Goal: Check status

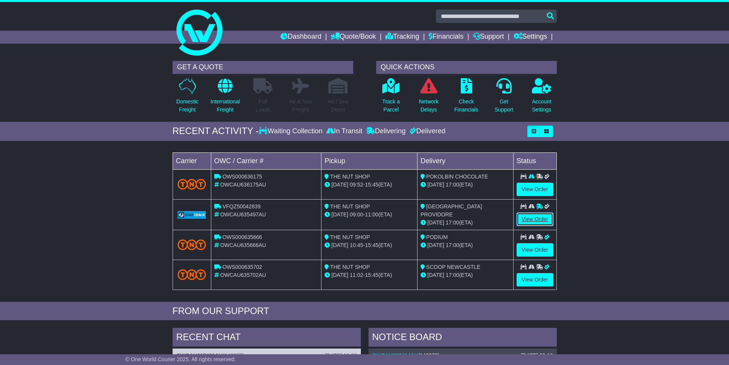
click at [545, 217] on link "View Order" at bounding box center [535, 218] width 37 height 13
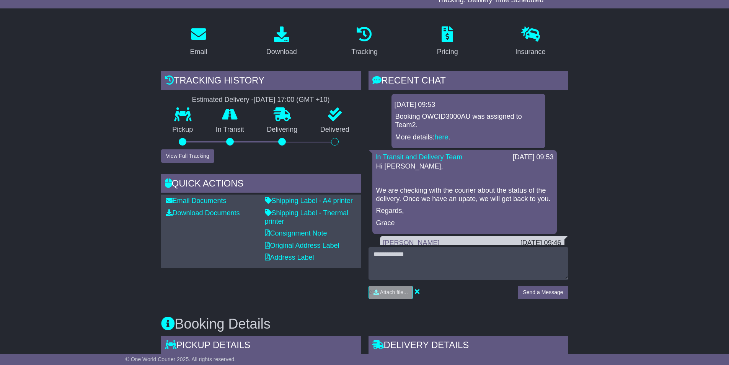
scroll to position [32, 0]
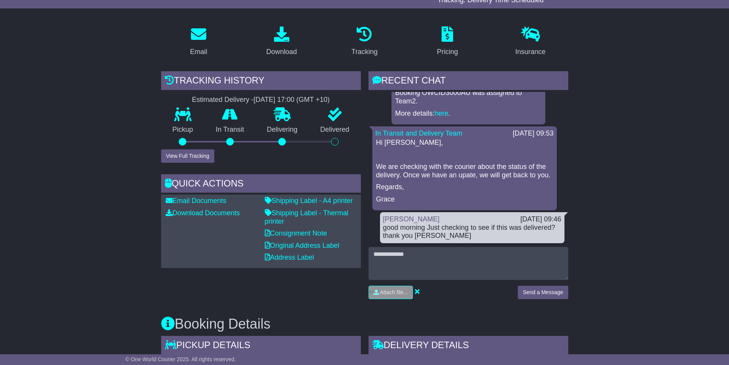
click at [437, 234] on div "good morning Just checking to see if this was delivered? thank you Louise" at bounding box center [472, 231] width 178 height 16
drag, startPoint x: 437, startPoint y: 234, endPoint x: 430, endPoint y: 228, distance: 8.7
click at [430, 228] on div "good morning Just checking to see if this was delivered? thank you Louise" at bounding box center [472, 231] width 178 height 16
copy div "Just checking to see if this was delivered? thank you Louise"
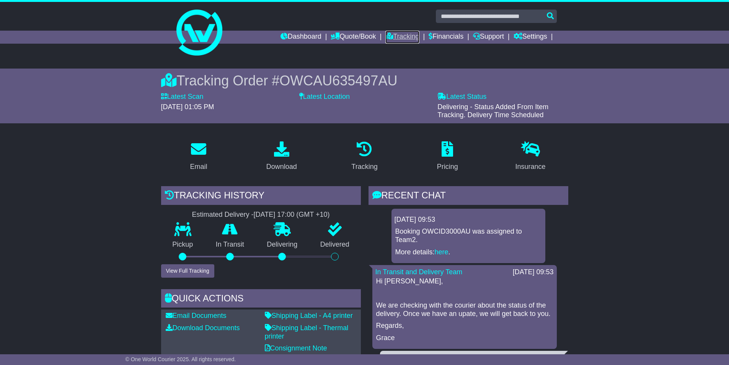
click at [408, 36] on link "Tracking" at bounding box center [402, 37] width 34 height 13
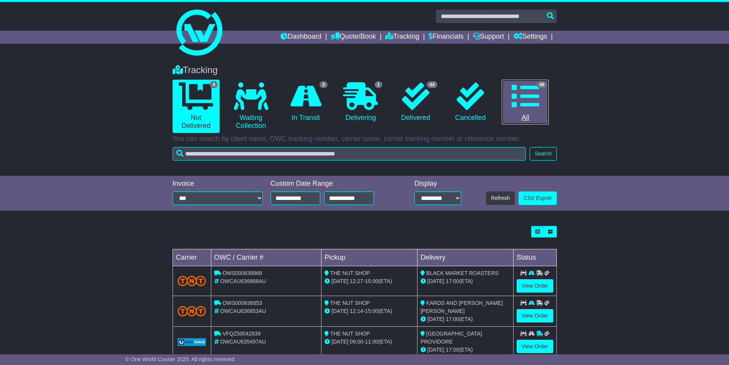
click at [528, 92] on icon at bounding box center [526, 96] width 28 height 28
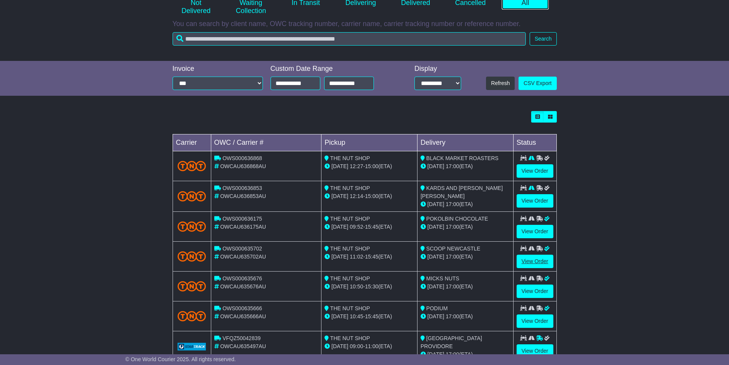
scroll to position [153, 0]
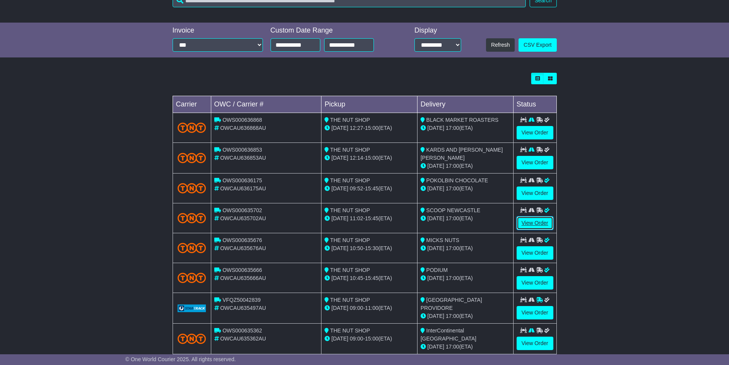
click at [525, 217] on link "View Order" at bounding box center [535, 222] width 37 height 13
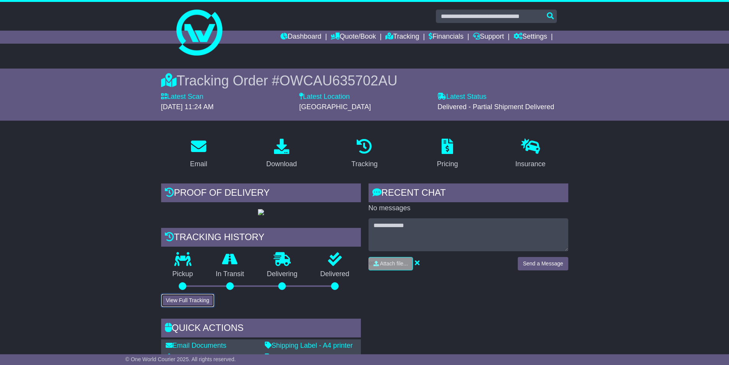
click at [202, 307] on button "View Full Tracking" at bounding box center [187, 299] width 53 height 13
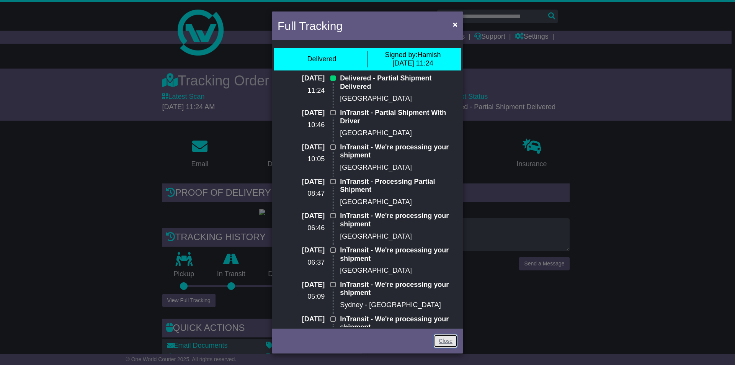
click at [444, 335] on link "Close" at bounding box center [446, 340] width 24 height 13
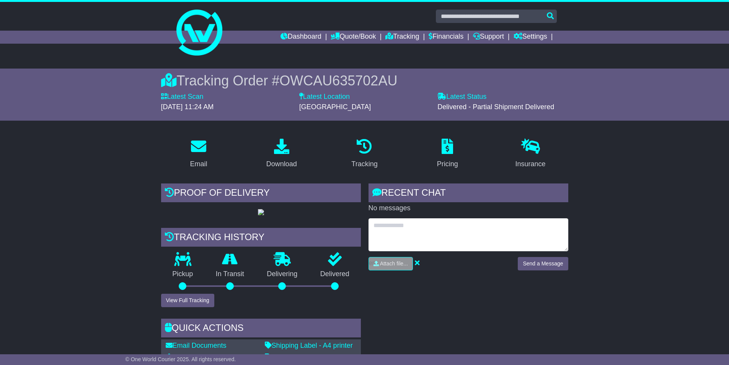
paste textarea "**********"
click at [484, 225] on textarea "**********" at bounding box center [468, 234] width 200 height 33
type textarea "**********"
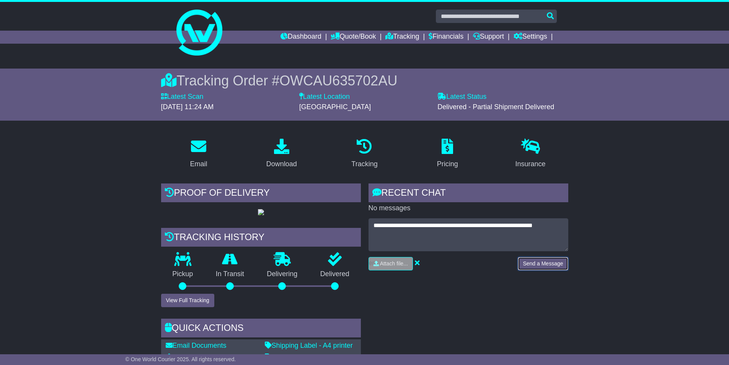
click at [549, 259] on button "Send a Message" at bounding box center [543, 263] width 50 height 13
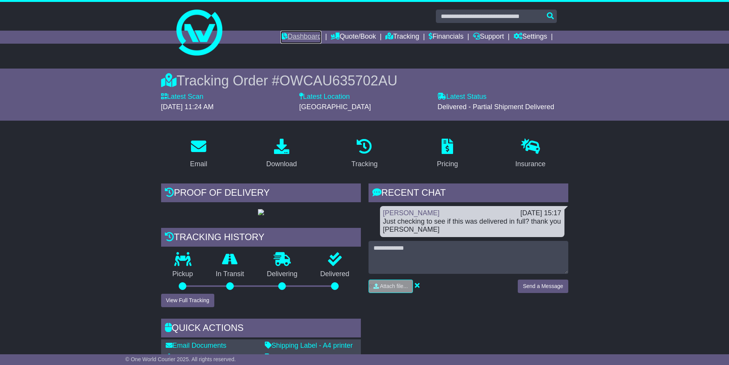
click at [305, 36] on link "Dashboard" at bounding box center [300, 37] width 41 height 13
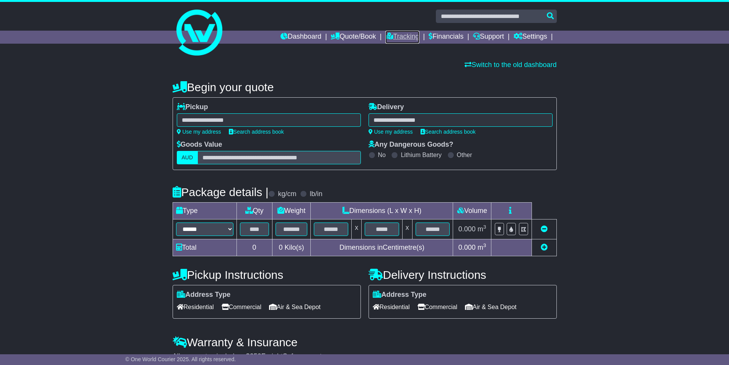
click at [396, 33] on link "Tracking" at bounding box center [402, 37] width 34 height 13
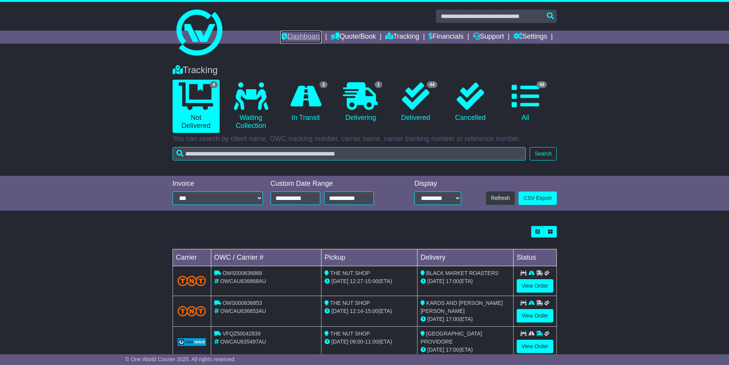
click at [298, 40] on link "Dashboard" at bounding box center [300, 37] width 41 height 13
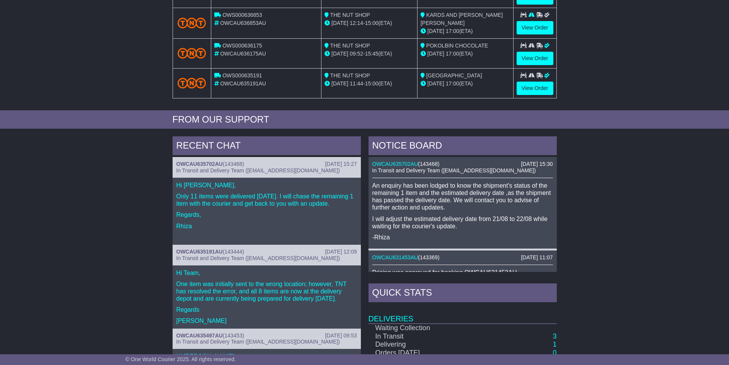
scroll to position [268, 0]
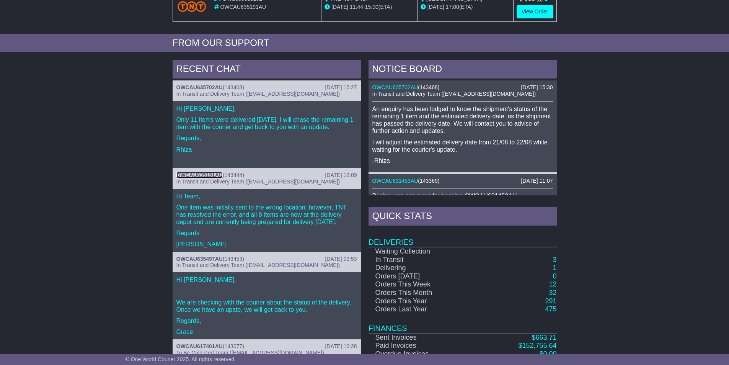
click at [206, 174] on link "OWCAU635191AU" at bounding box center [199, 175] width 46 height 6
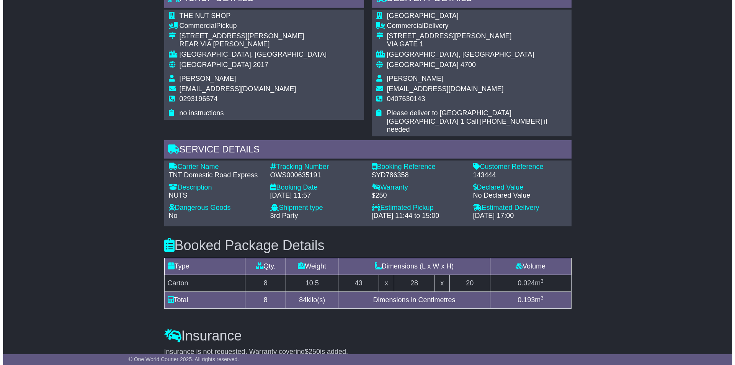
scroll to position [230, 0]
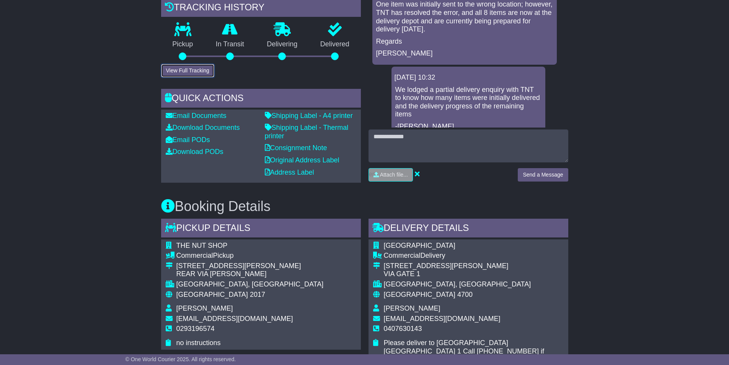
click at [212, 77] on button "View Full Tracking" at bounding box center [187, 70] width 53 height 13
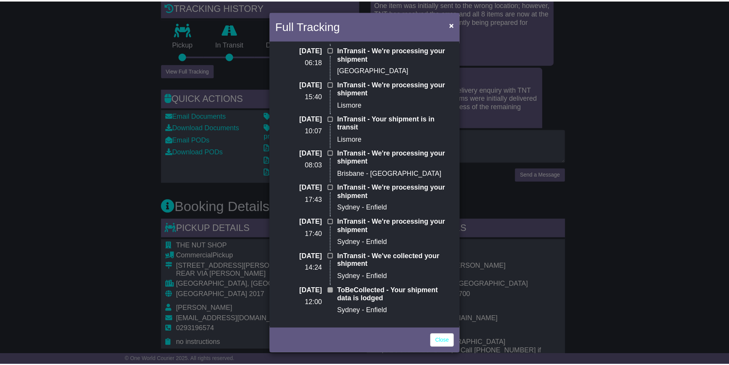
scroll to position [0, 0]
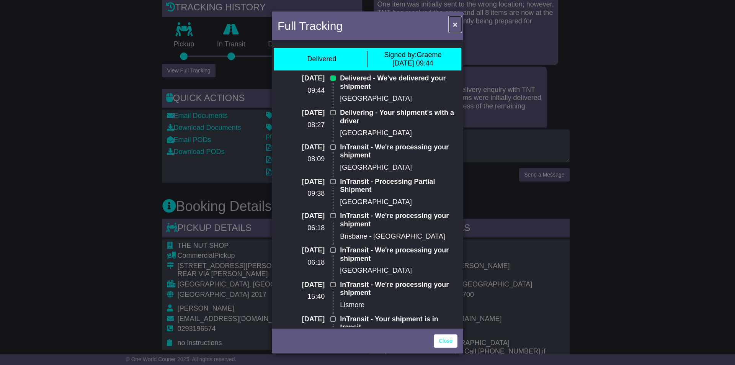
click at [458, 24] on button "×" at bounding box center [455, 24] width 12 height 16
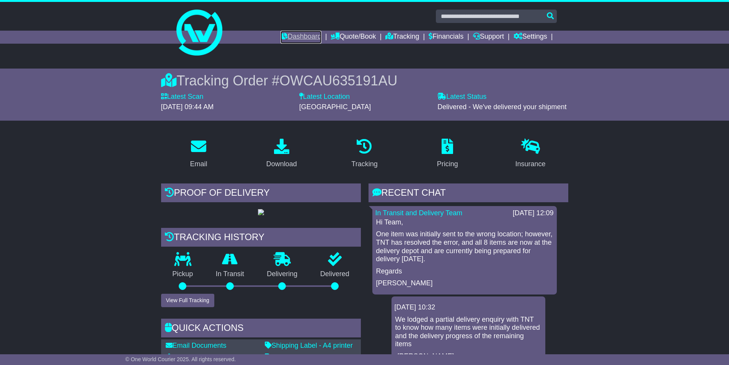
click at [286, 33] on link "Dashboard" at bounding box center [300, 37] width 41 height 13
